Goal: Task Accomplishment & Management: Manage account settings

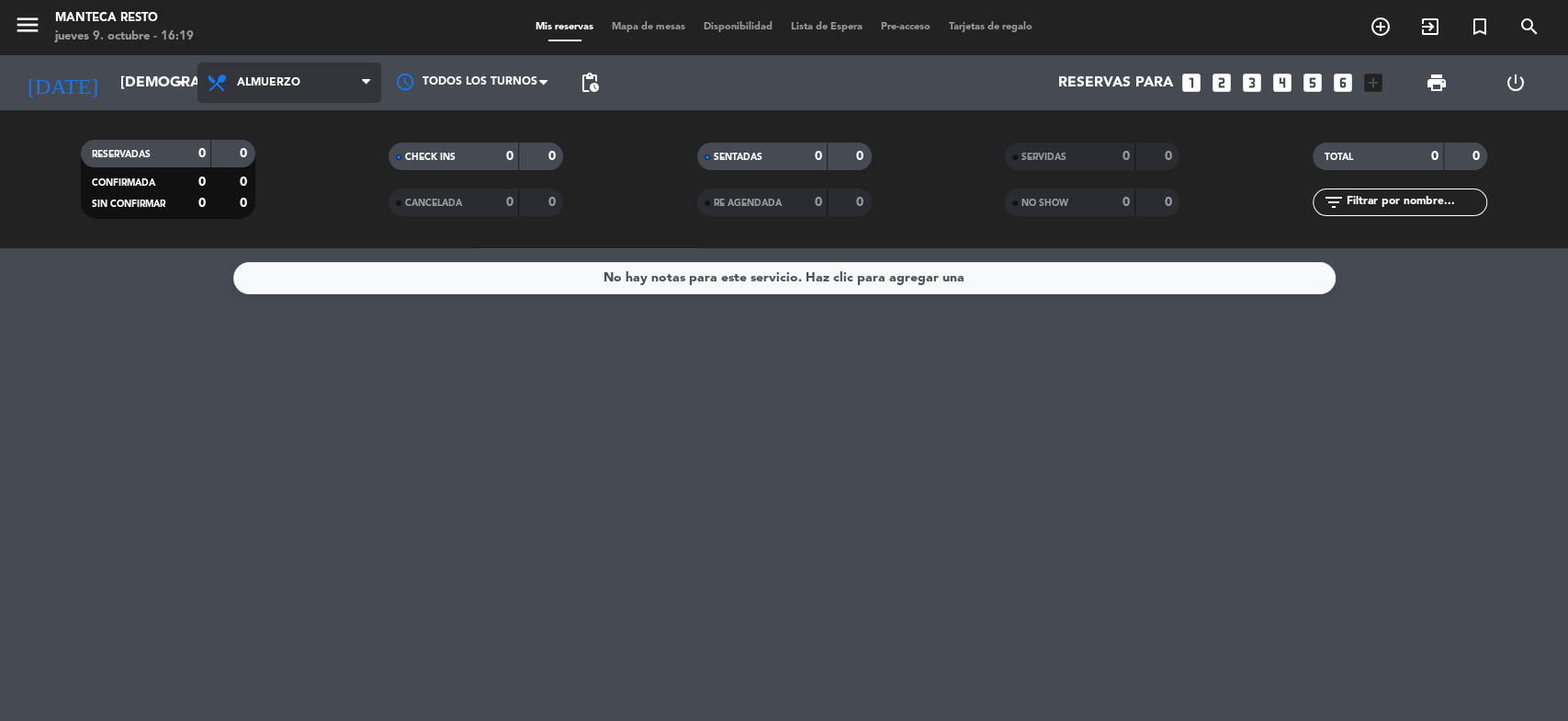
click at [227, 89] on icon at bounding box center [219, 83] width 27 height 22
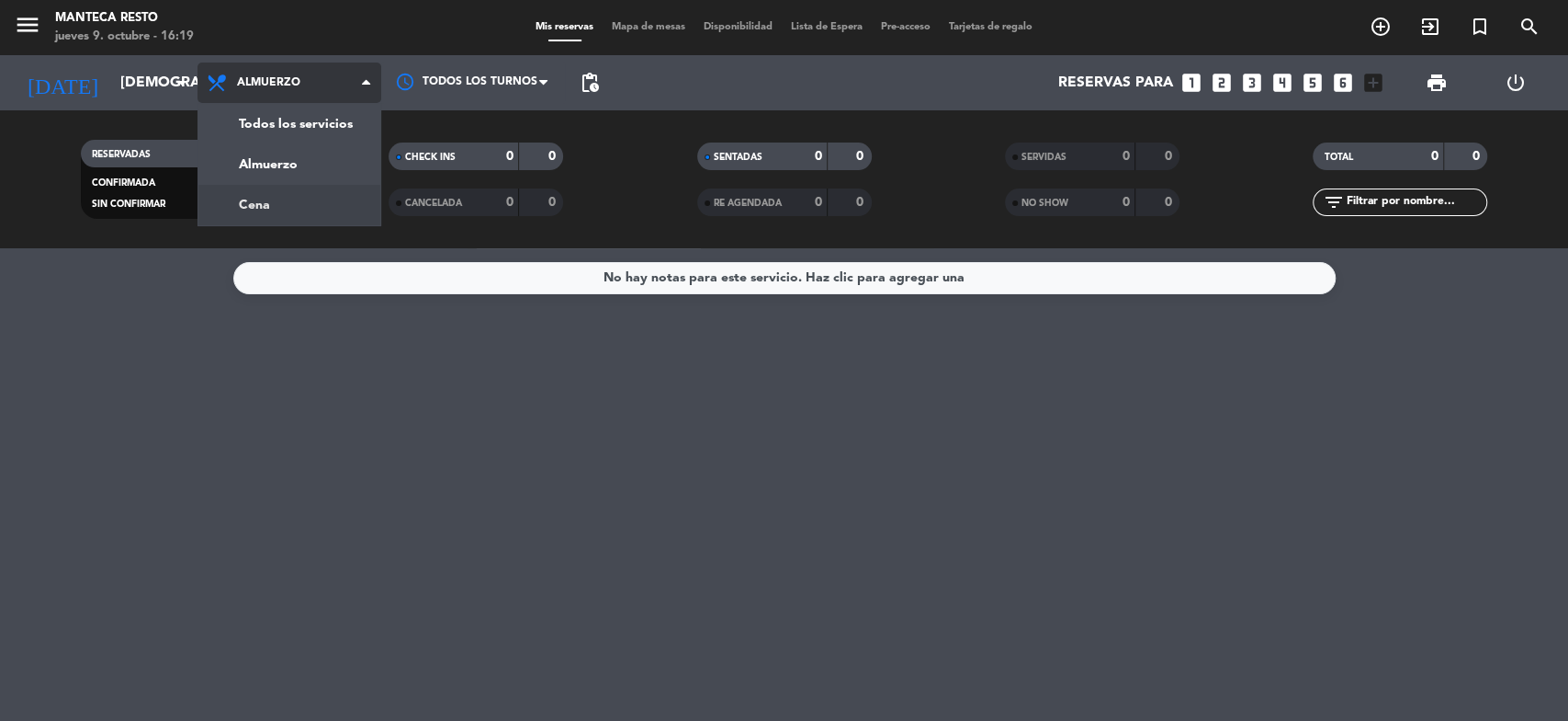
click at [325, 218] on div "menu Manteca Resto [DATE] 9. octubre - 16:19 Mis reservas Mapa de mesas Disponi…" at bounding box center [784, 124] width 1568 height 249
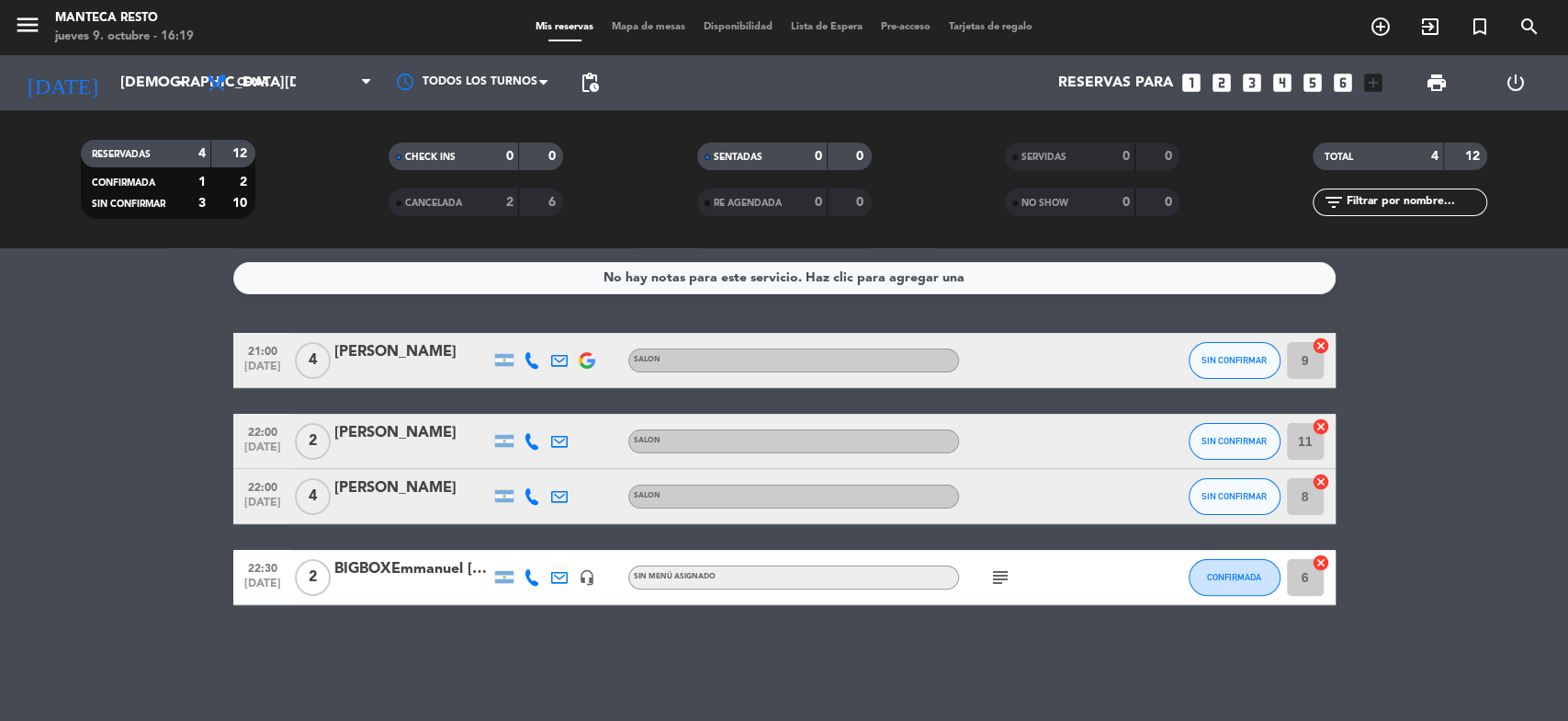
click at [533, 364] on icon at bounding box center [532, 360] width 16 height 16
click at [516, 320] on span "Copiar" at bounding box center [511, 329] width 38 height 19
click at [532, 421] on div at bounding box center [532, 441] width 28 height 54
click at [531, 436] on icon at bounding box center [532, 441] width 16 height 16
click at [499, 420] on span "Copiar" at bounding box center [518, 410] width 38 height 19
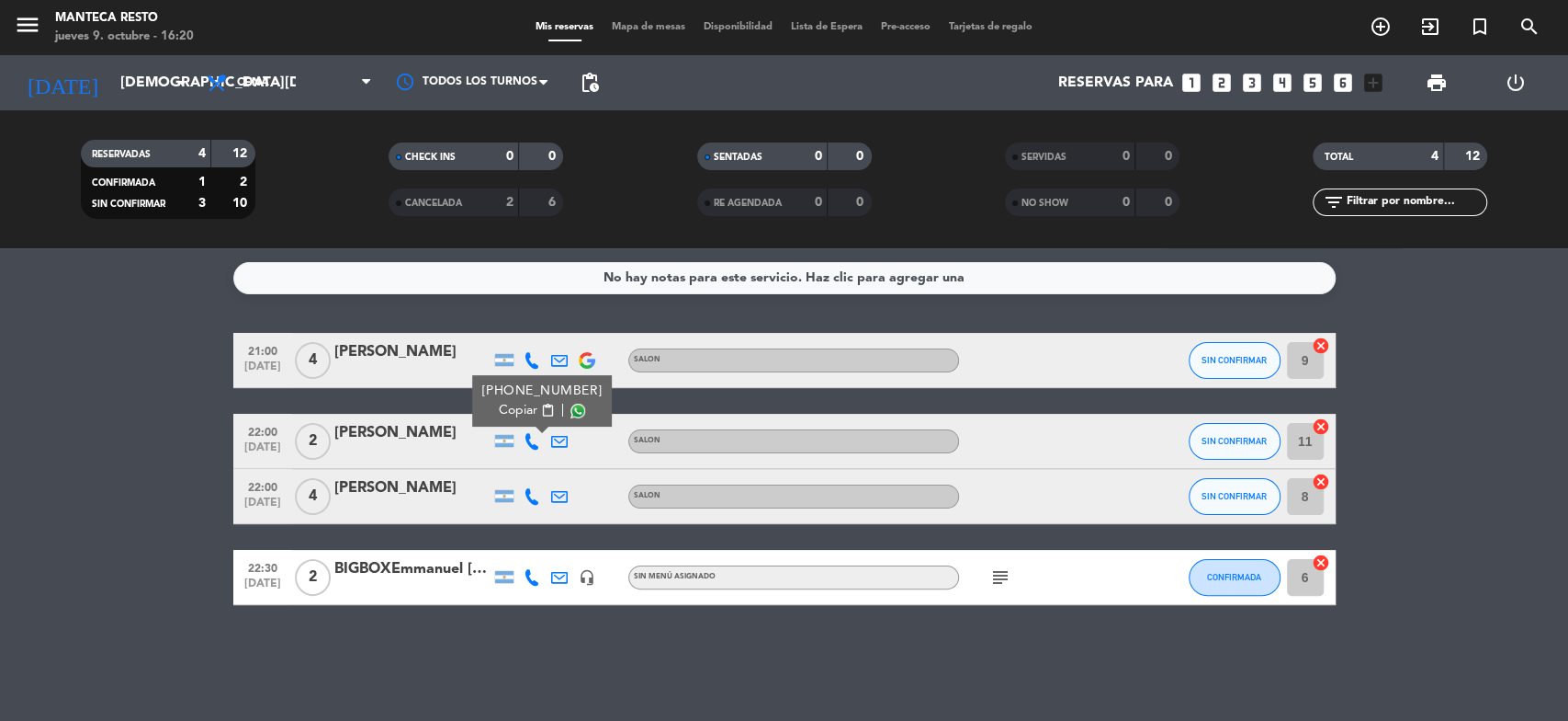
click at [530, 494] on icon at bounding box center [532, 495] width 16 height 16
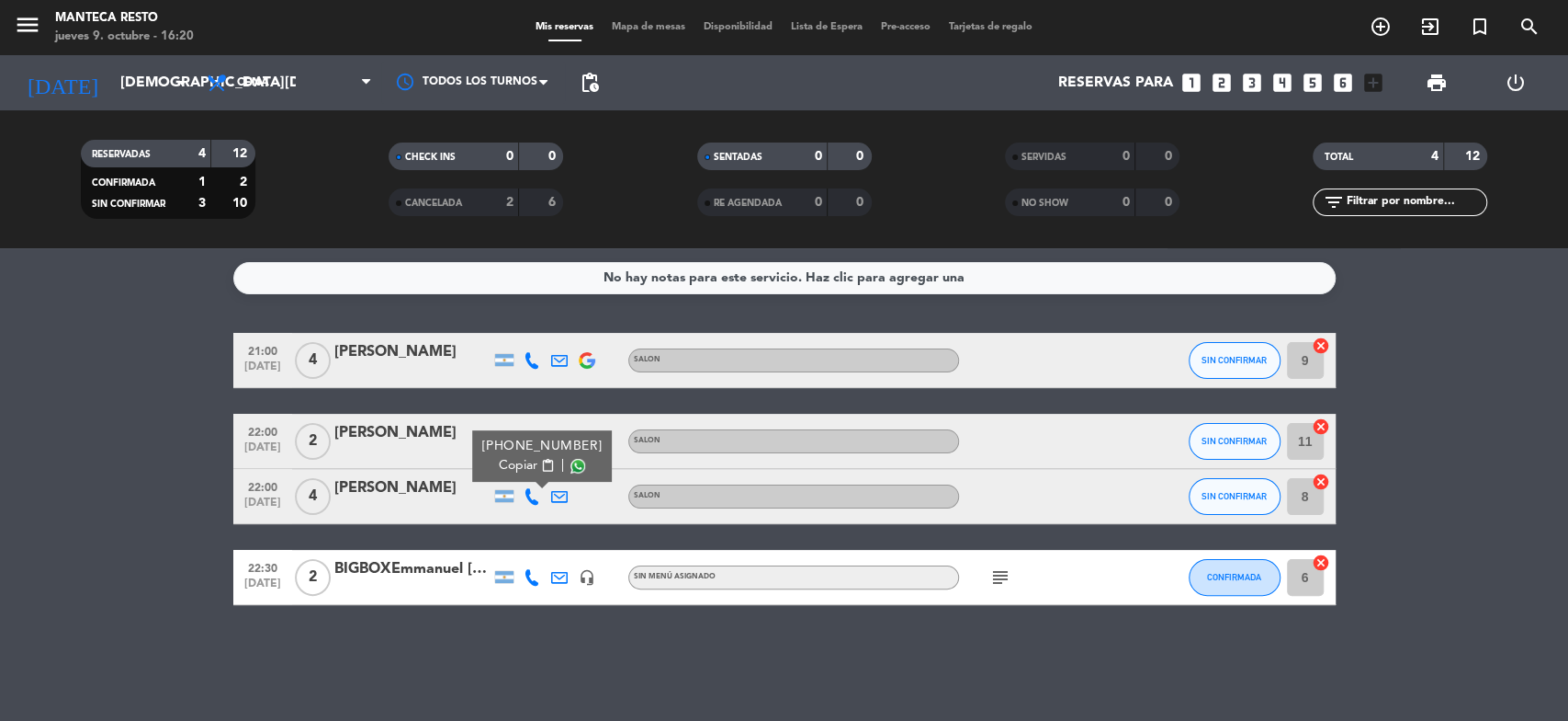
click at [514, 470] on span "Copiar" at bounding box center [518, 466] width 38 height 19
click at [534, 577] on icon at bounding box center [532, 577] width 16 height 16
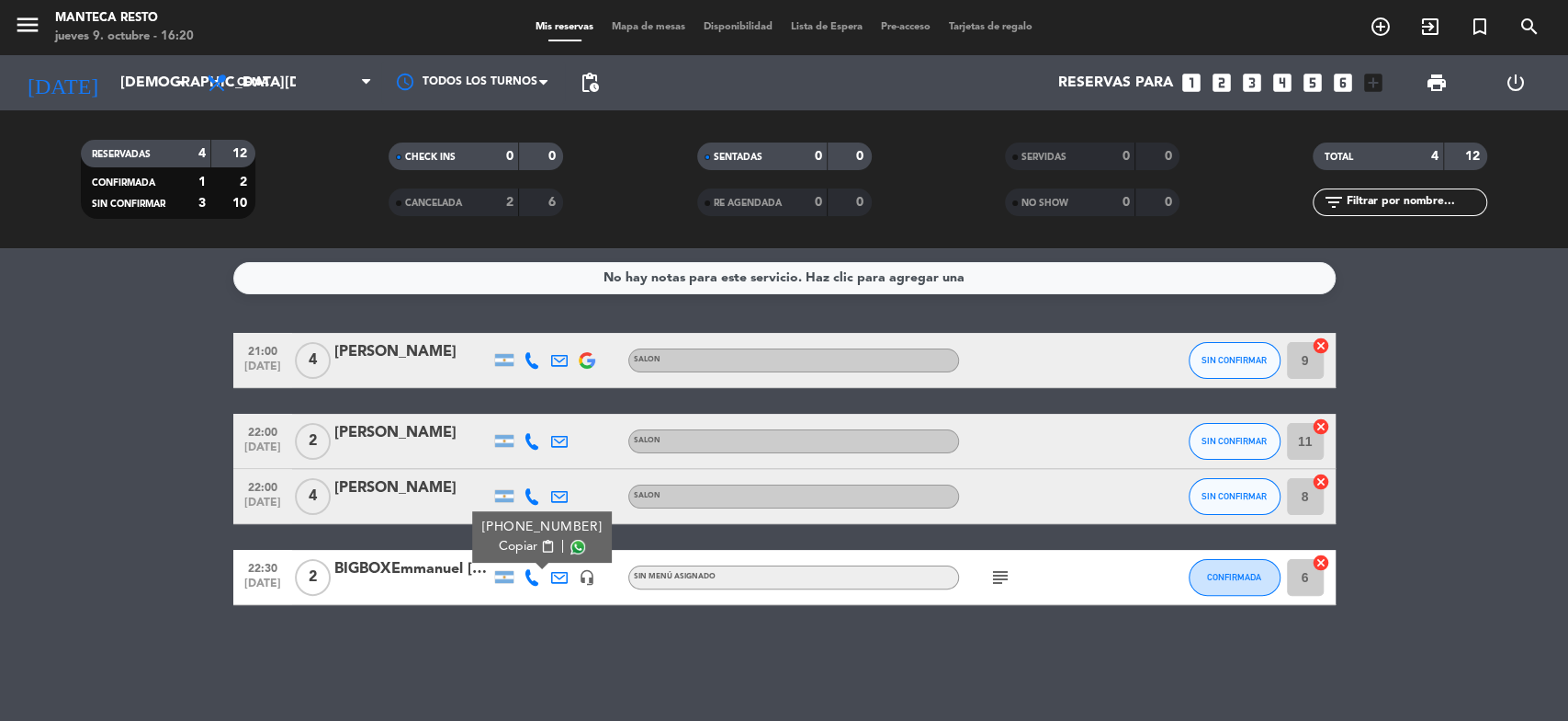
drag, startPoint x: 522, startPoint y: 547, endPoint x: 522, endPoint y: 497, distance: 50.0
click at [522, 546] on span "Copiar" at bounding box center [518, 546] width 38 height 19
click at [476, 648] on div "No hay notas para este servicio. Haz clic para agregar una 21:00 [DATE] 4 [PERS…" at bounding box center [784, 485] width 1568 height 472
click at [1006, 569] on icon "subject" at bounding box center [1000, 577] width 22 height 22
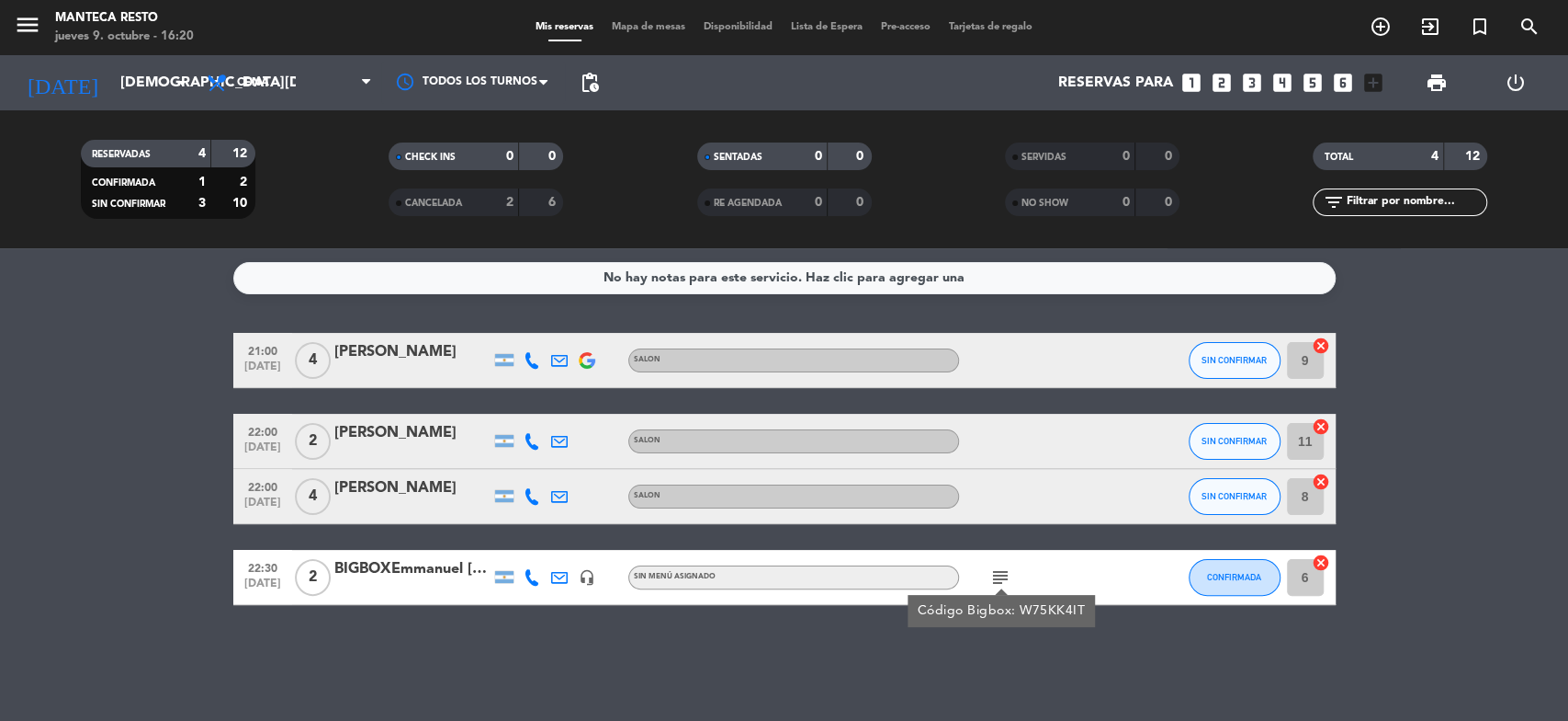
click at [532, 364] on icon at bounding box center [532, 360] width 16 height 16
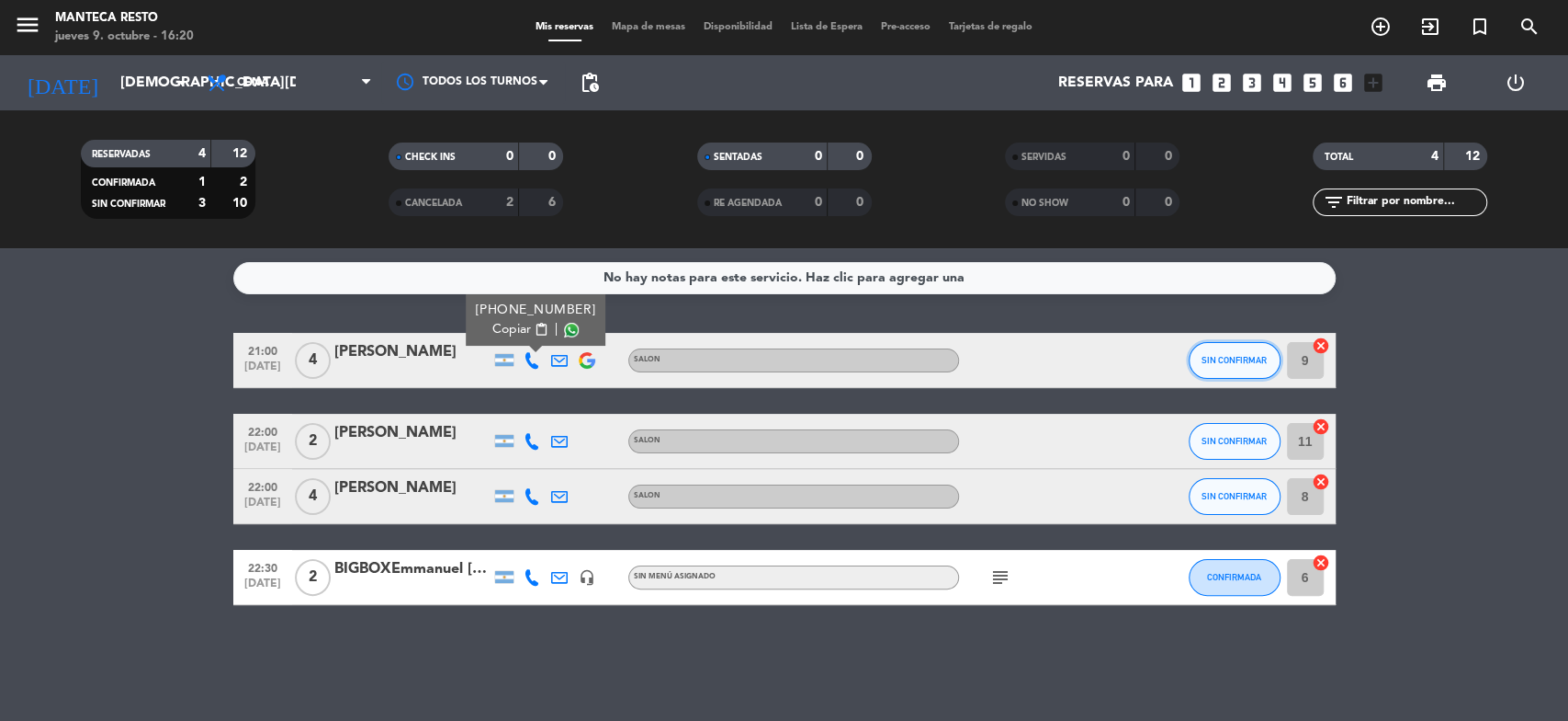
click at [1198, 355] on button "SIN CONFIRMAR" at bounding box center [1235, 360] width 92 height 36
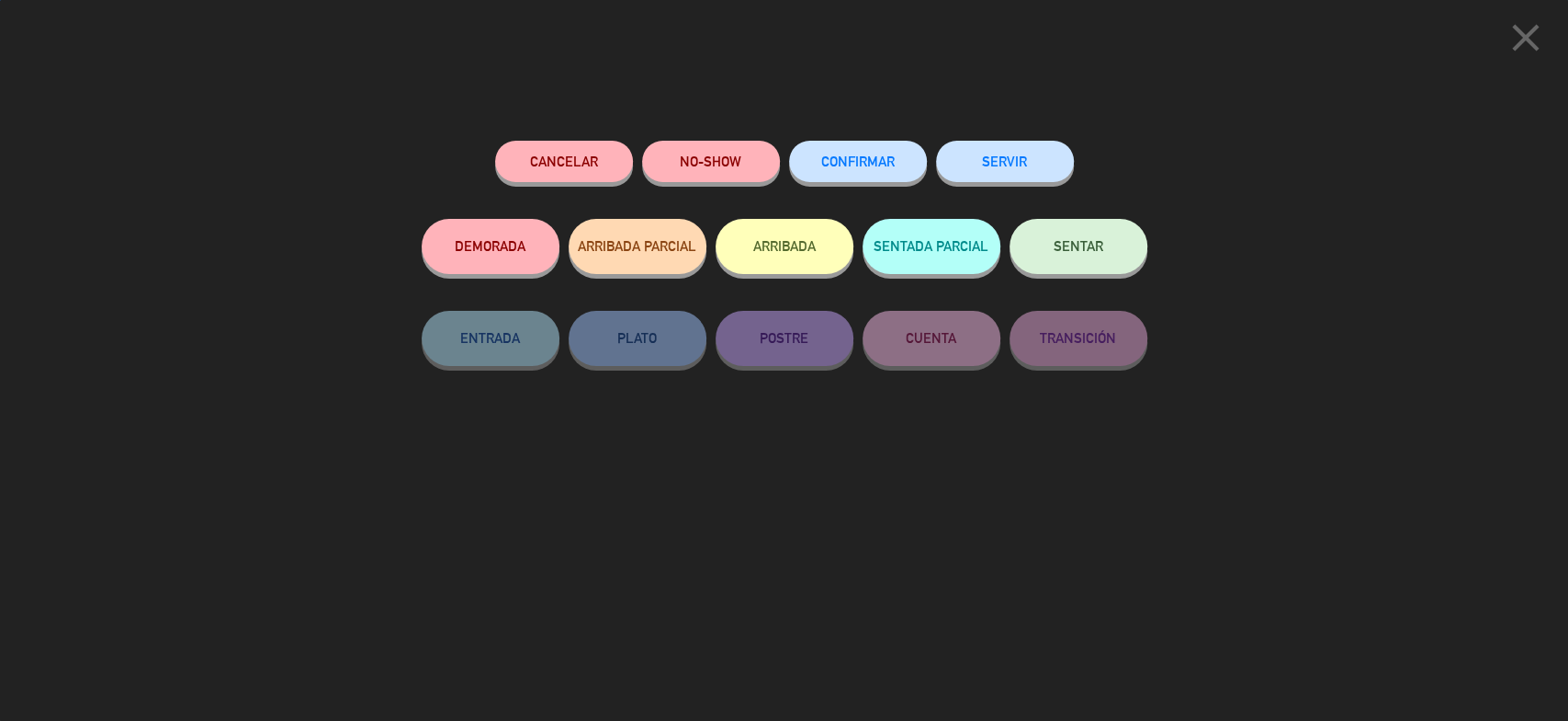
click at [838, 184] on div "CONFIRMAR" at bounding box center [858, 179] width 138 height 78
click at [860, 167] on span "CONFIRMAR" at bounding box center [858, 161] width 74 height 15
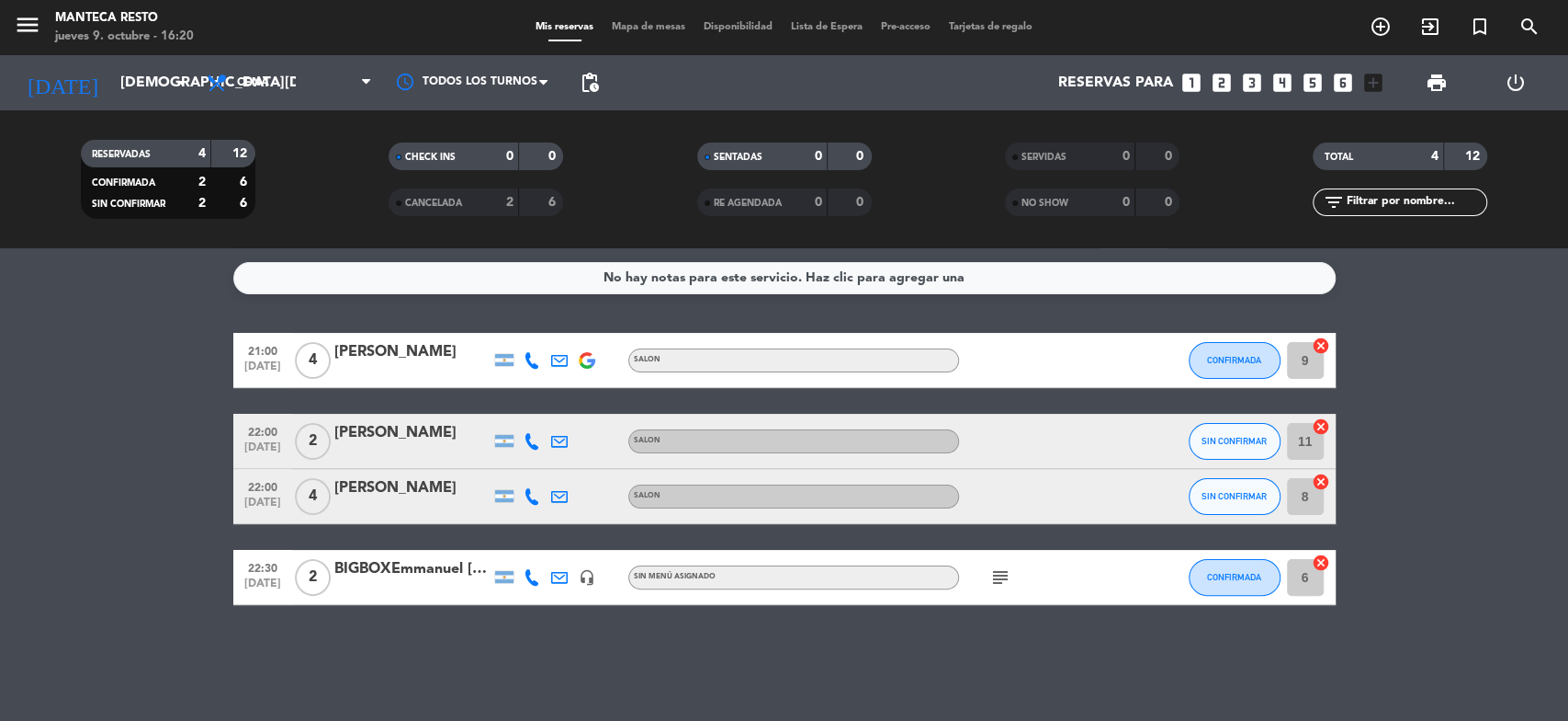
click at [513, 432] on div at bounding box center [504, 441] width 28 height 54
click at [525, 430] on div at bounding box center [532, 441] width 28 height 54
click at [532, 438] on icon at bounding box center [532, 441] width 16 height 16
click at [1254, 449] on button "SIN CONFIRMAR" at bounding box center [1235, 441] width 92 height 36
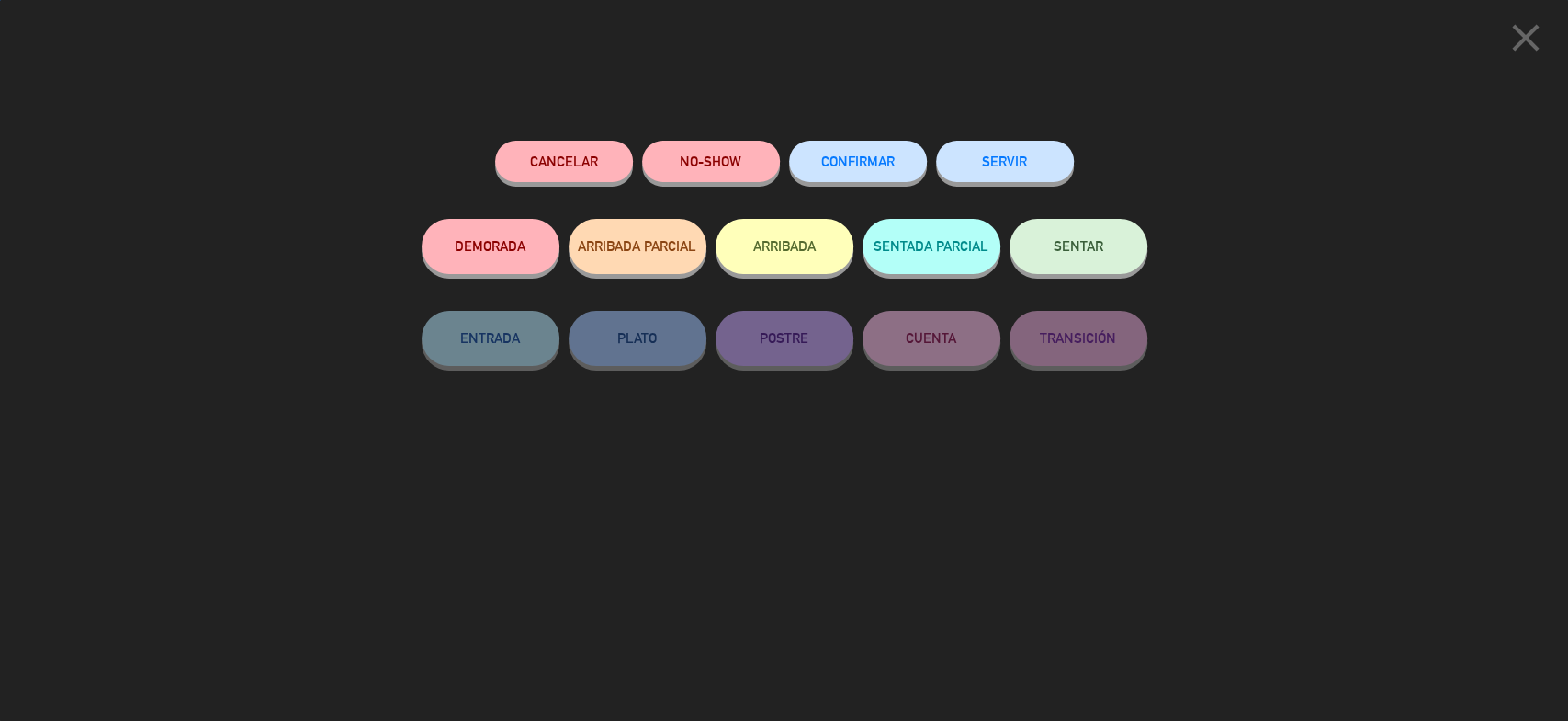
drag, startPoint x: 886, startPoint y: 187, endPoint x: 874, endPoint y: 167, distance: 23.3
click at [885, 185] on div "CONFIRMAR" at bounding box center [858, 179] width 138 height 78
click at [874, 167] on span "CONFIRMAR" at bounding box center [858, 161] width 74 height 15
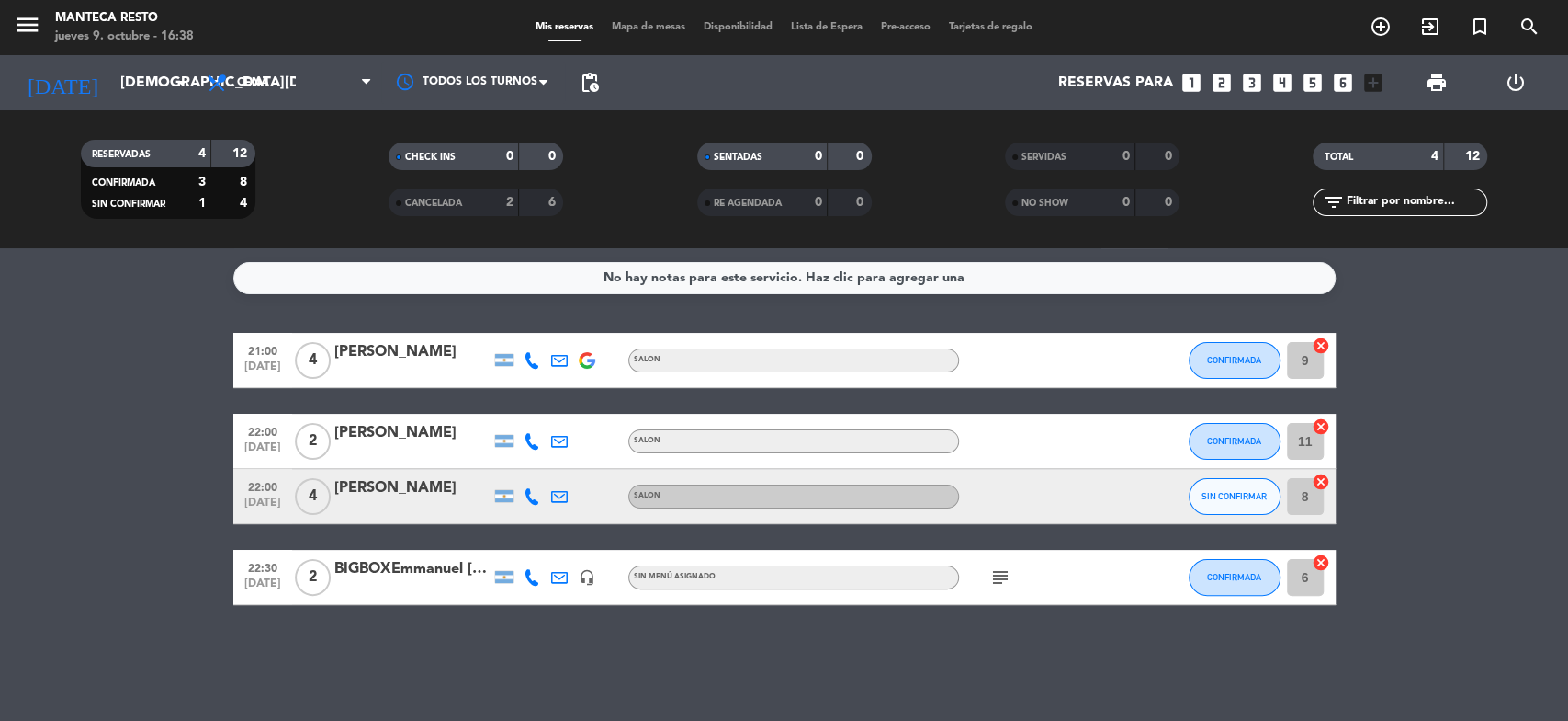
click at [538, 507] on div at bounding box center [532, 495] width 28 height 54
click at [538, 500] on icon at bounding box center [532, 495] width 16 height 16
click at [535, 580] on icon at bounding box center [532, 577] width 16 height 16
drag, startPoint x: 1154, startPoint y: 659, endPoint x: 1038, endPoint y: 612, distance: 125.2
click at [1144, 651] on div "No hay notas para este servicio. Haz clic para agregar una 21:00 [DATE] 4 [PERS…" at bounding box center [784, 485] width 1568 height 472
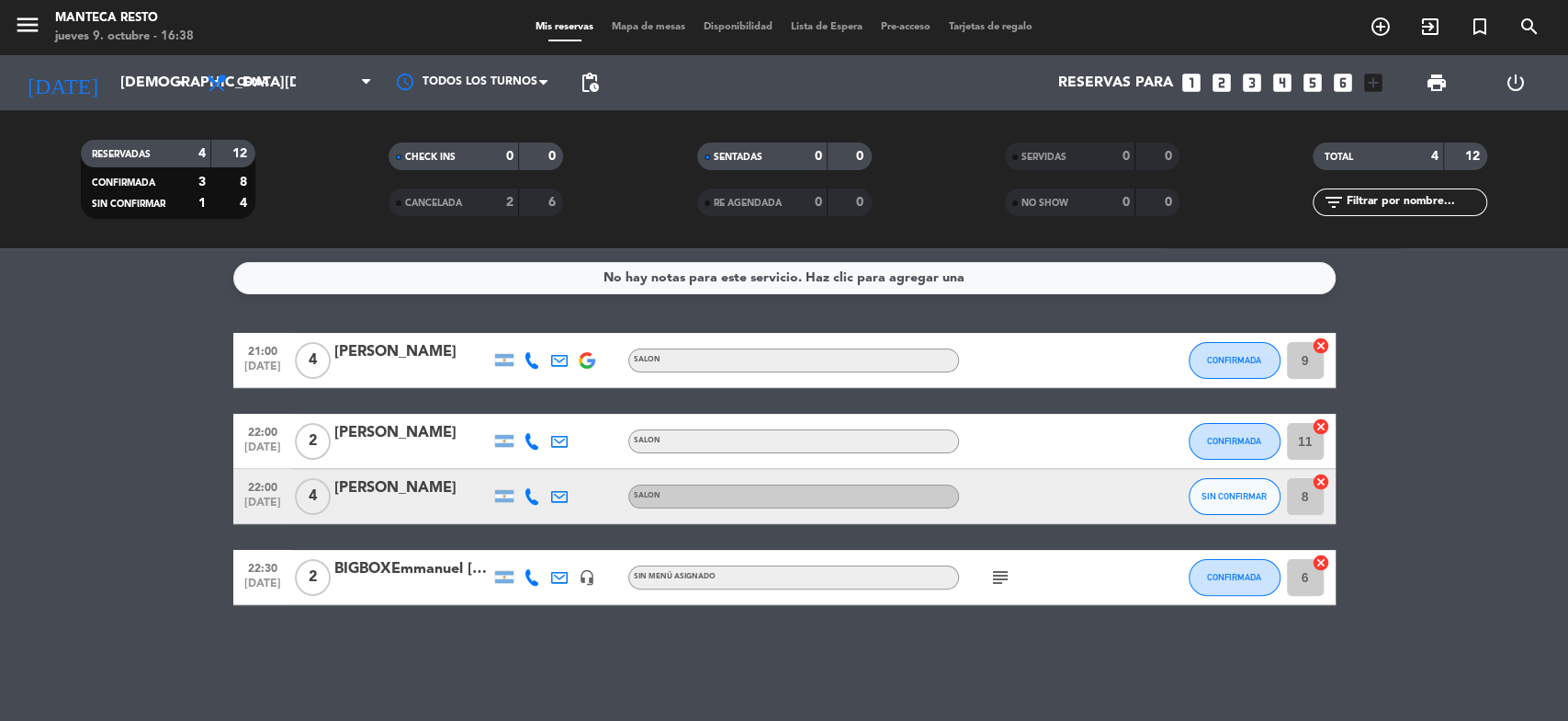
click at [1002, 579] on icon "subject" at bounding box center [1000, 577] width 22 height 22
